Goal: Task Accomplishment & Management: Use online tool/utility

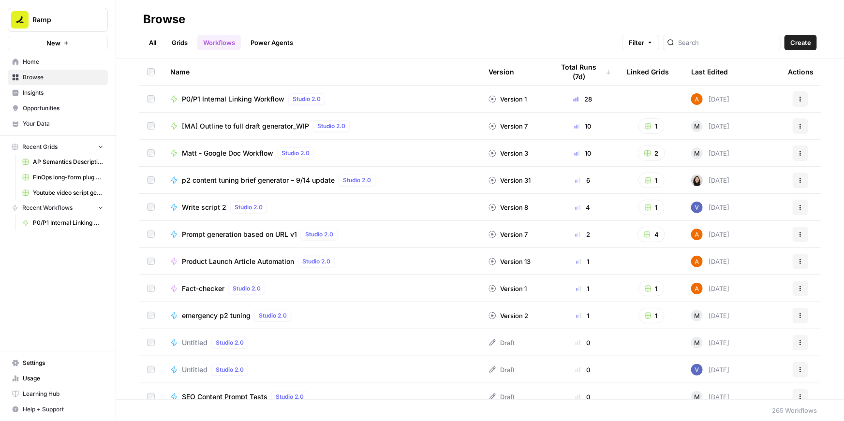
click at [251, 97] on span "P0/P1 Internal Linking Workflow" at bounding box center [233, 99] width 103 height 10
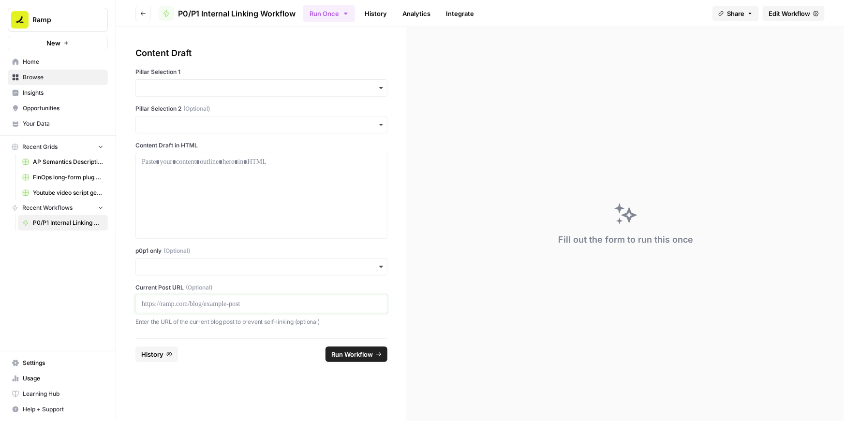
click at [198, 308] on p at bounding box center [261, 304] width 239 height 10
click at [211, 266] on input "p0p1 only (Optional)" at bounding box center [261, 267] width 239 height 10
click at [190, 292] on div "Yes" at bounding box center [261, 293] width 251 height 18
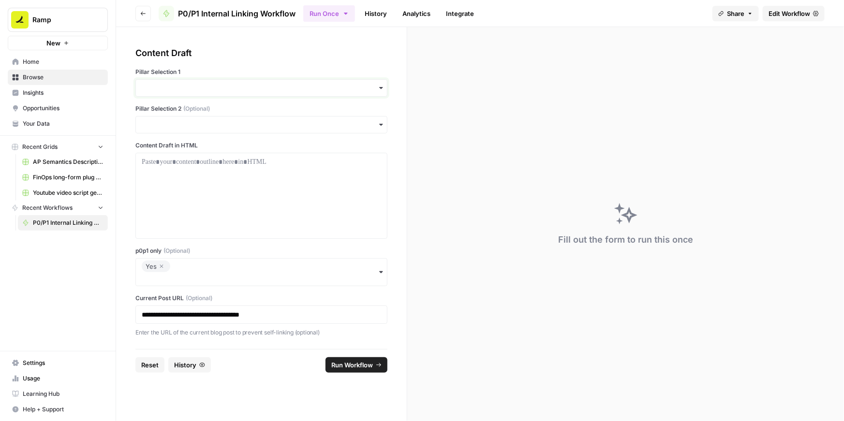
click at [198, 90] on input "Pillar Selection 1" at bounding box center [261, 88] width 239 height 10
click at [176, 133] on div "BCC" at bounding box center [261, 132] width 251 height 18
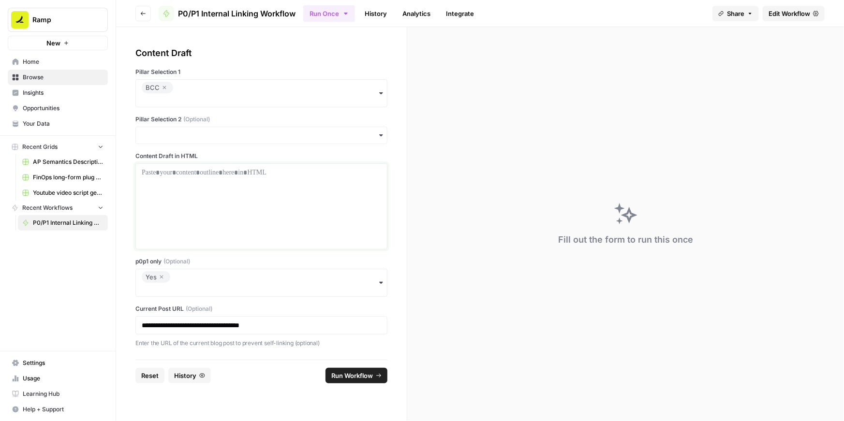
click at [163, 175] on p at bounding box center [261, 173] width 239 height 10
click at [265, 169] on p at bounding box center [261, 173] width 239 height 10
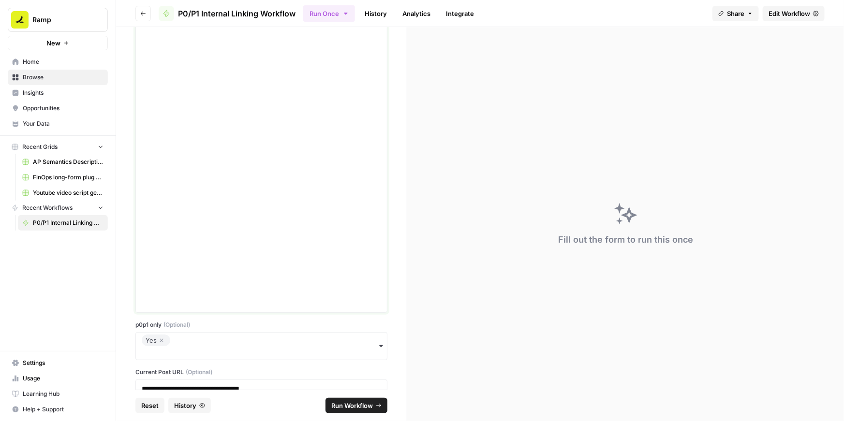
scroll to position [3664, 0]
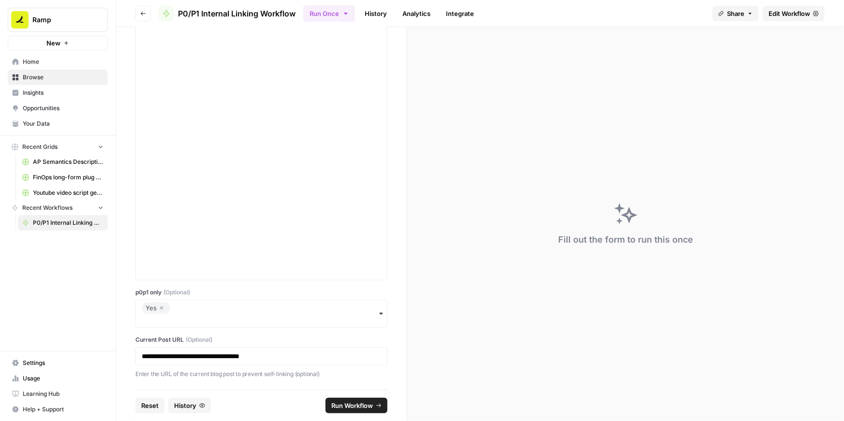
click at [351, 403] on span "Run Workflow" at bounding box center [352, 406] width 42 height 10
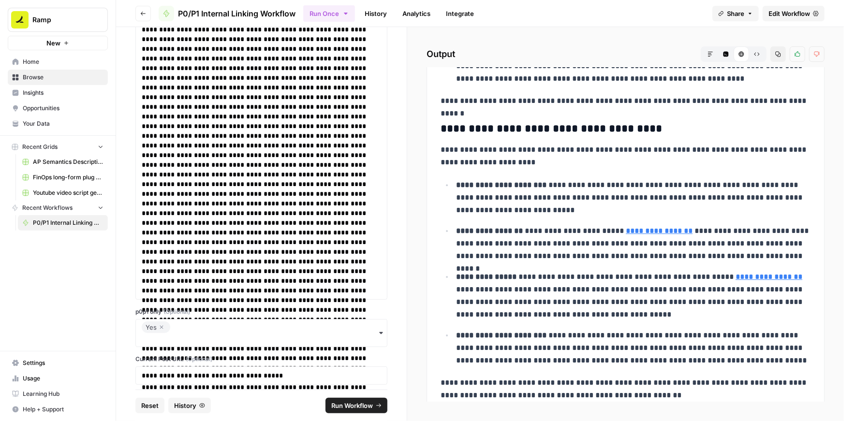
scroll to position [5211, 0]
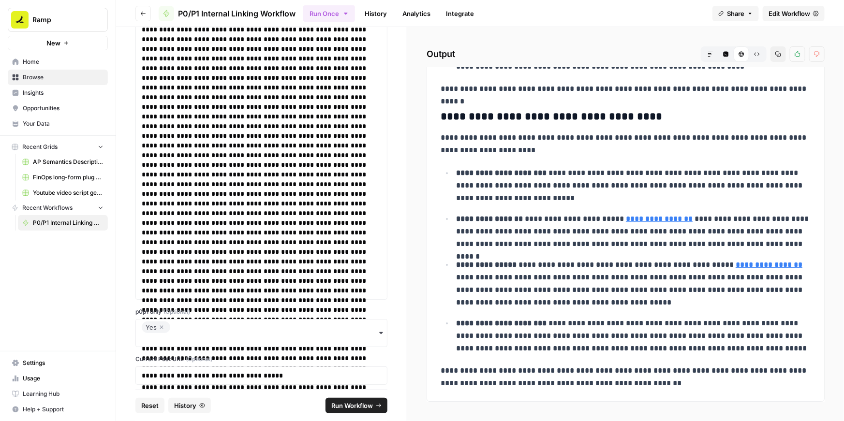
click at [161, 327] on icon "button" at bounding box center [162, 328] width 6 height 12
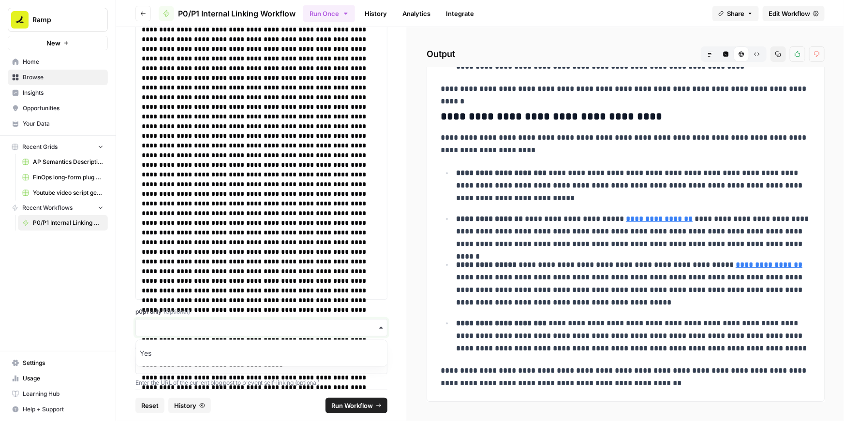
click at [161, 328] on input "p0p1 only (Optional)" at bounding box center [261, 328] width 239 height 10
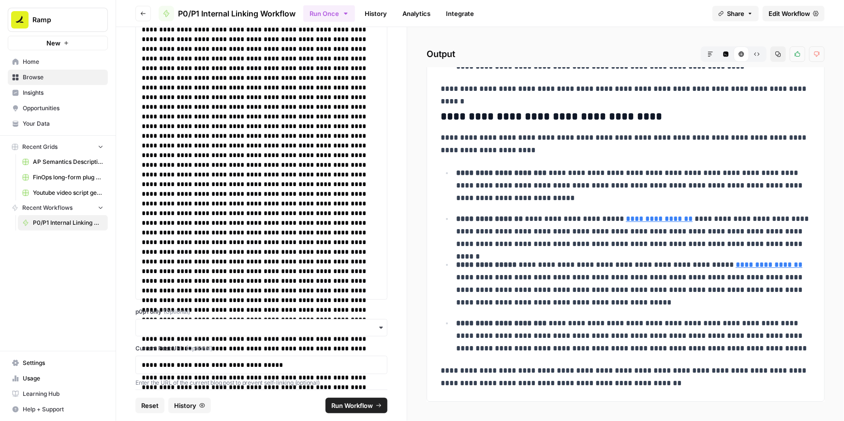
click at [352, 404] on span "Run Workflow" at bounding box center [352, 406] width 42 height 10
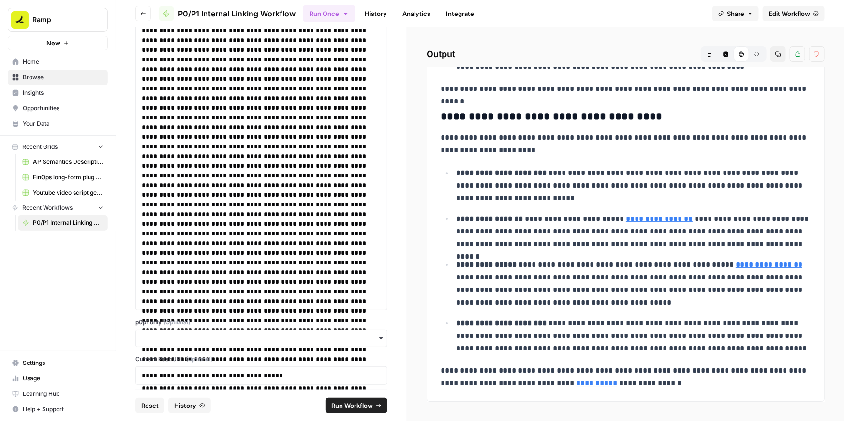
click at [779, 55] on icon "button" at bounding box center [778, 54] width 6 height 6
